Goal: Task Accomplishment & Management: Manage account settings

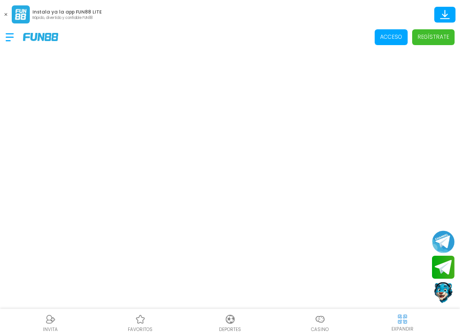
click at [396, 41] on p "Acceso" at bounding box center [391, 37] width 22 height 8
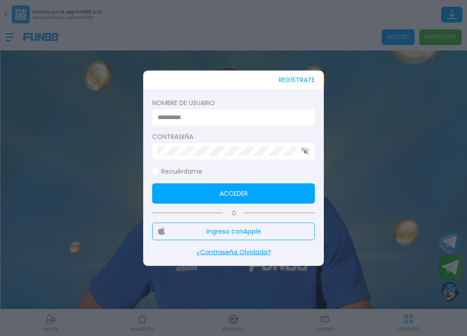
click at [227, 110] on div at bounding box center [233, 117] width 162 height 16
click at [227, 119] on input at bounding box center [231, 117] width 146 height 9
type input "*"
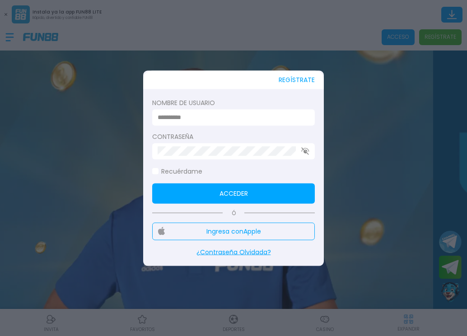
type input "*"
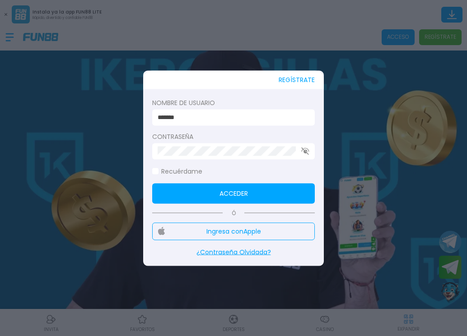
type input "*******"
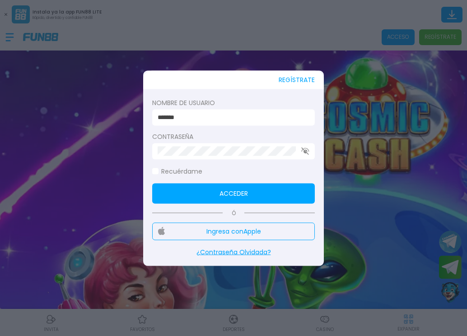
click at [222, 199] on button "Acceder" at bounding box center [233, 193] width 162 height 20
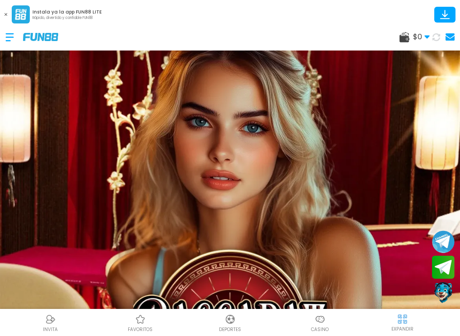
click at [437, 37] on icon at bounding box center [436, 37] width 8 height 8
